Goal: Communication & Community: Answer question/provide support

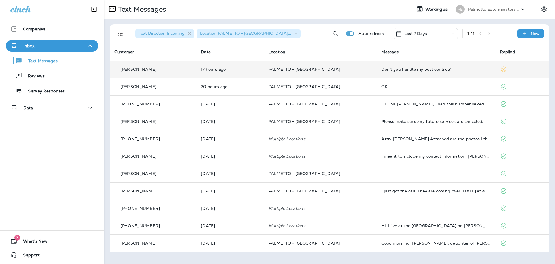
click at [360, 74] on td "PALMETTO - [GEOGRAPHIC_DATA]" at bounding box center [320, 68] width 113 height 17
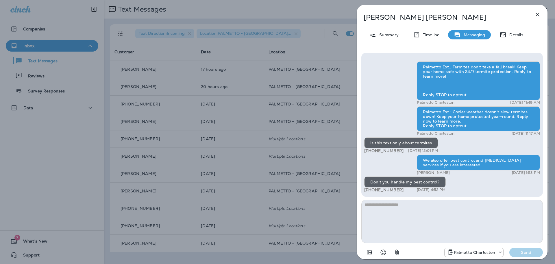
click at [538, 12] on icon "button" at bounding box center [538, 14] width 7 height 7
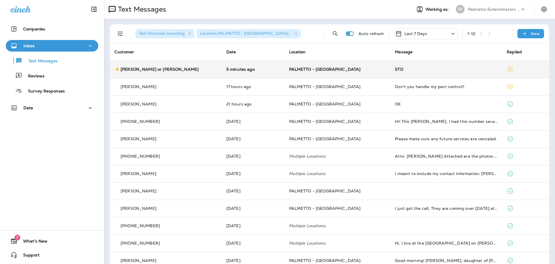
click at [446, 71] on div "STO" at bounding box center [446, 69] width 103 height 5
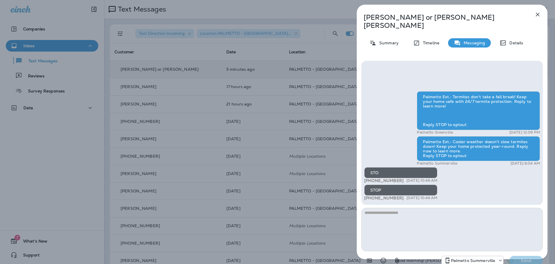
click at [538, 14] on icon "button" at bounding box center [538, 15] width 4 height 4
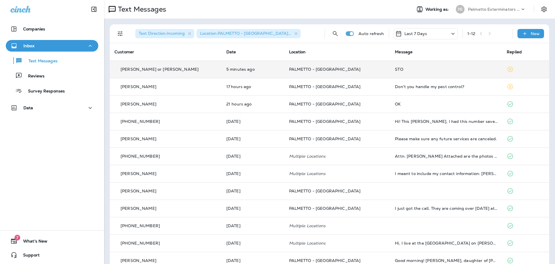
click at [357, 71] on p "PALMETTO - [GEOGRAPHIC_DATA]" at bounding box center [337, 69] width 97 height 5
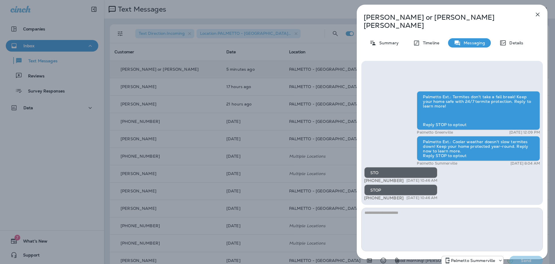
click at [430, 210] on textarea at bounding box center [453, 228] width 182 height 43
type textarea "**********"
click at [529, 255] on button "Send" at bounding box center [527, 259] width 34 height 9
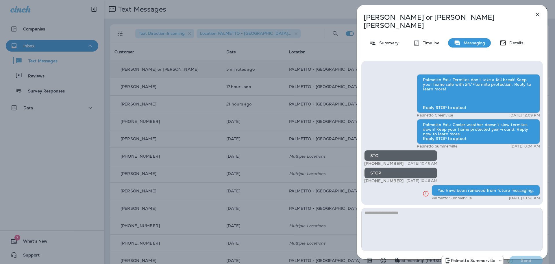
click at [538, 15] on icon "button" at bounding box center [538, 14] width 7 height 7
